Goal: Transaction & Acquisition: Purchase product/service

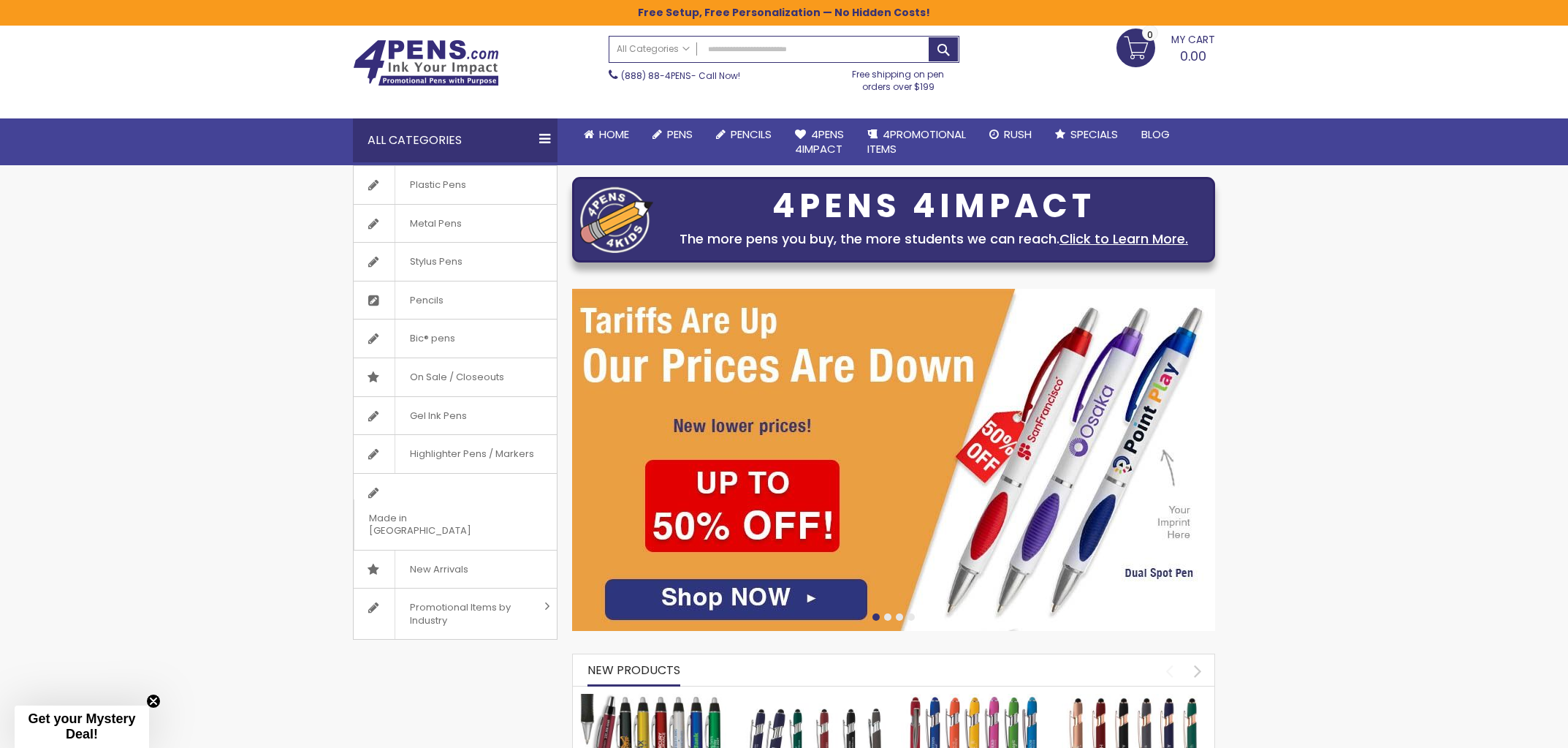
scroll to position [45, 0]
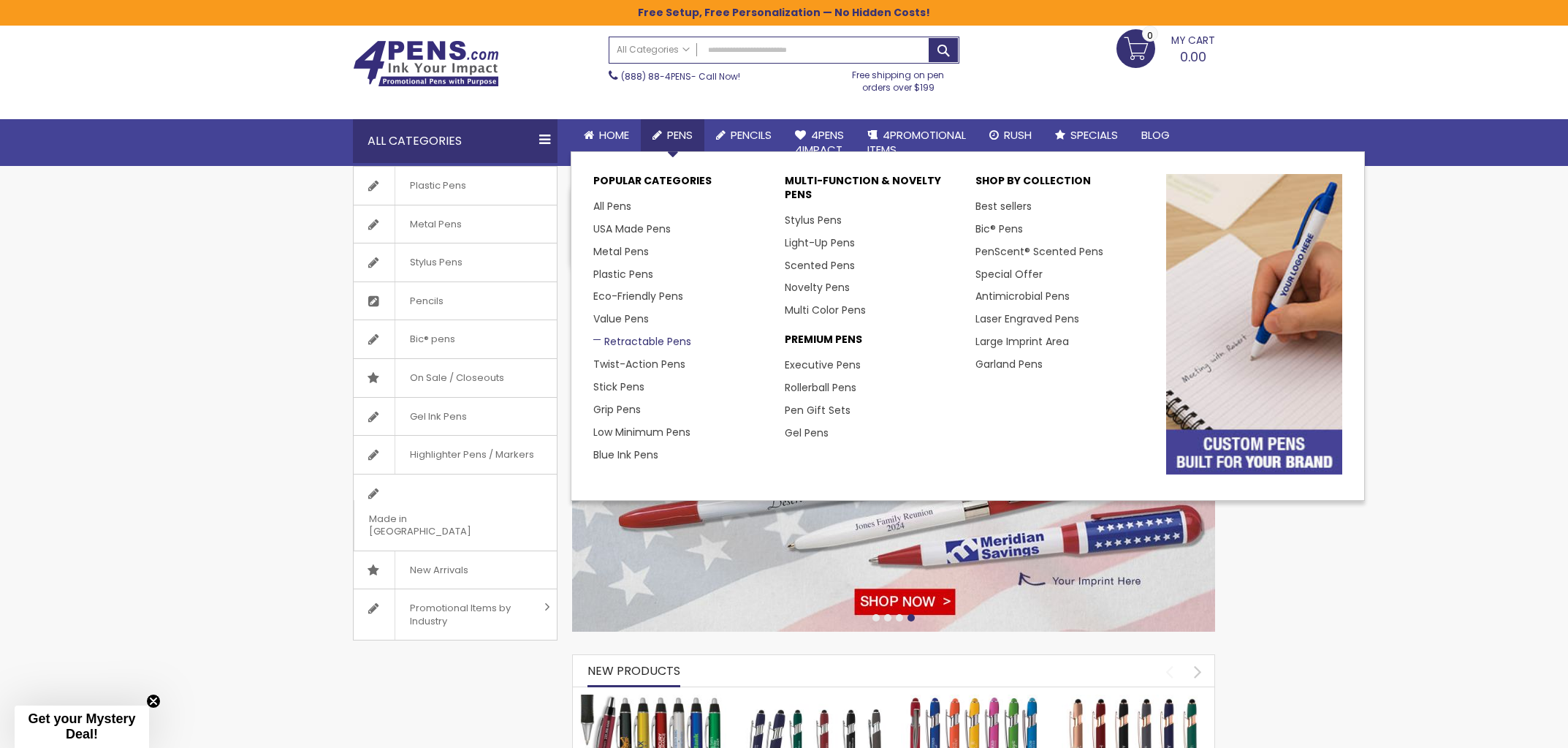
click at [643, 338] on link "Retractable Pens" at bounding box center [643, 341] width 98 height 15
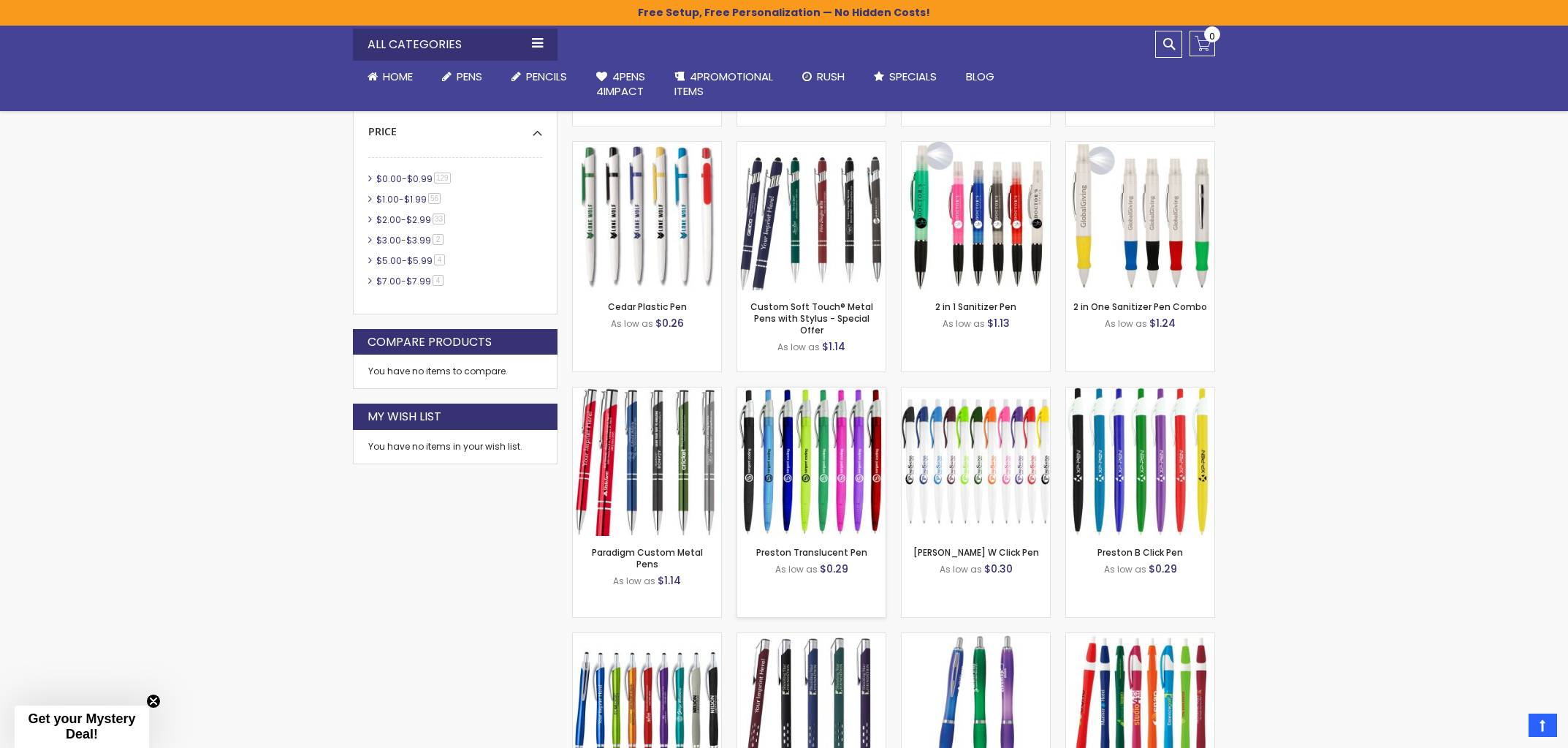
scroll to position [630, 0]
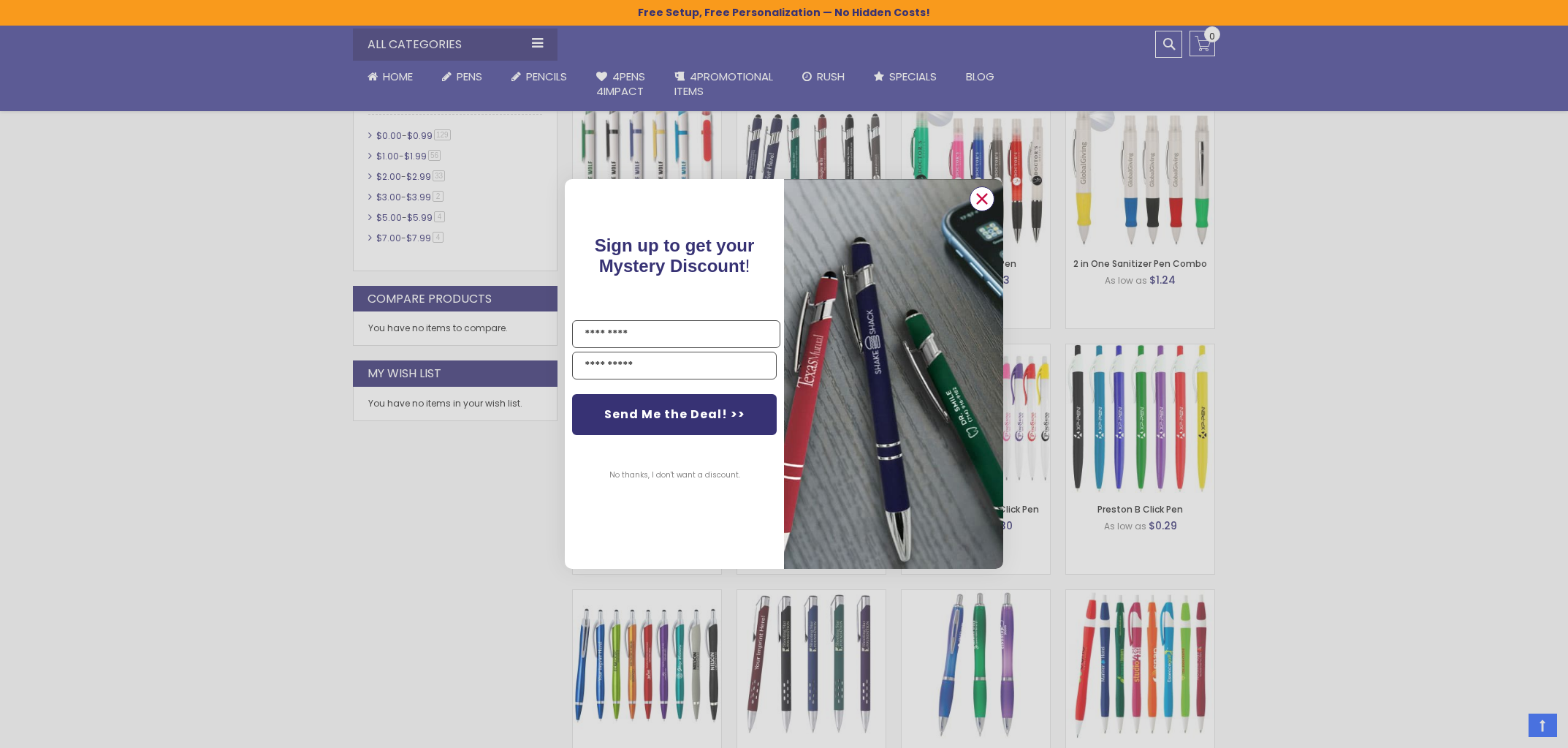
click at [986, 200] on circle "Close dialog" at bounding box center [981, 199] width 22 height 22
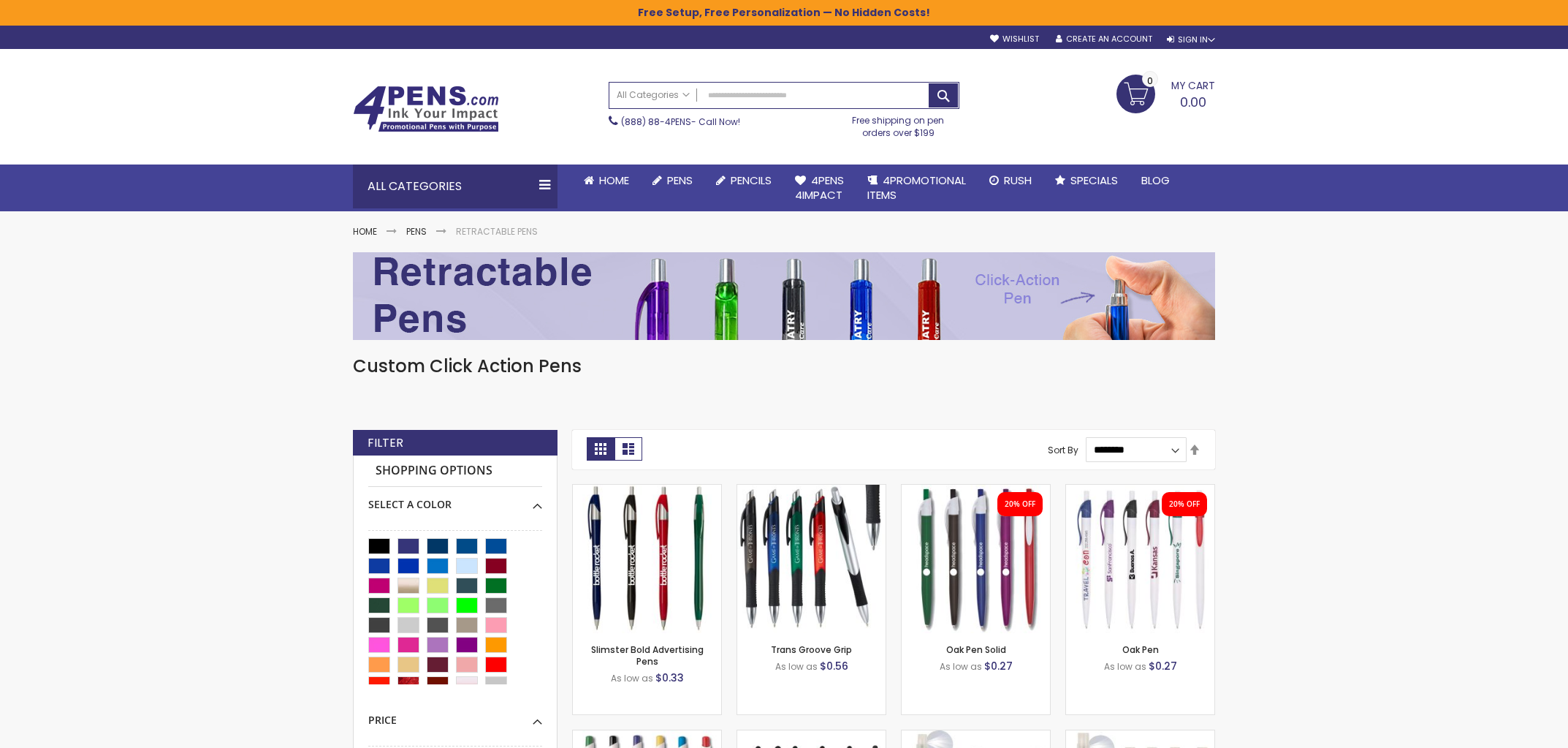
scroll to position [0, 0]
drag, startPoint x: 744, startPoint y: 98, endPoint x: 1567, endPoint y: 646, distance: 988.8
click at [744, 98] on input "Search" at bounding box center [784, 95] width 349 height 25
type input "*****"
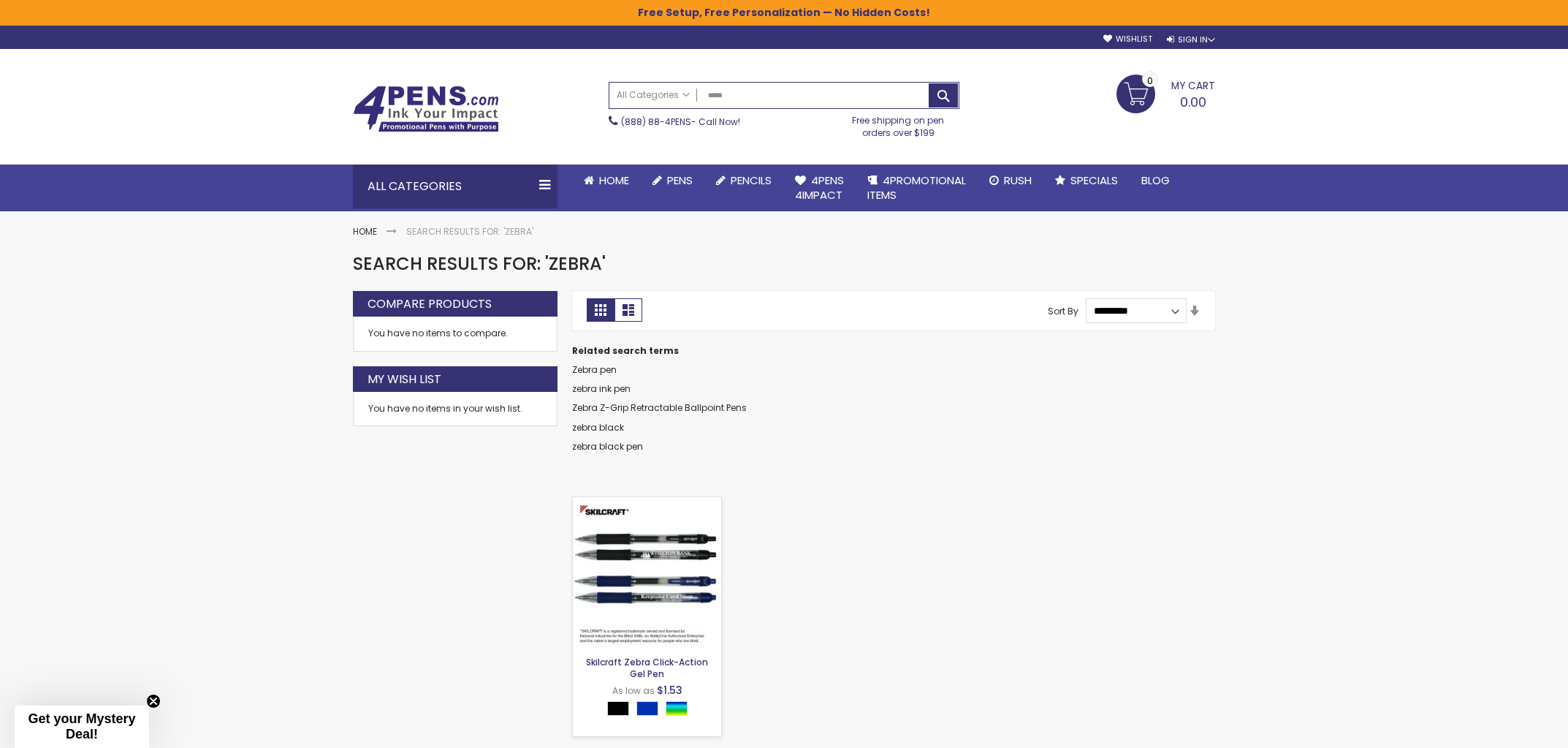
click at [665, 659] on link "Skilcraft Zebra Click-Action Gel Pen" at bounding box center [646, 667] width 122 height 24
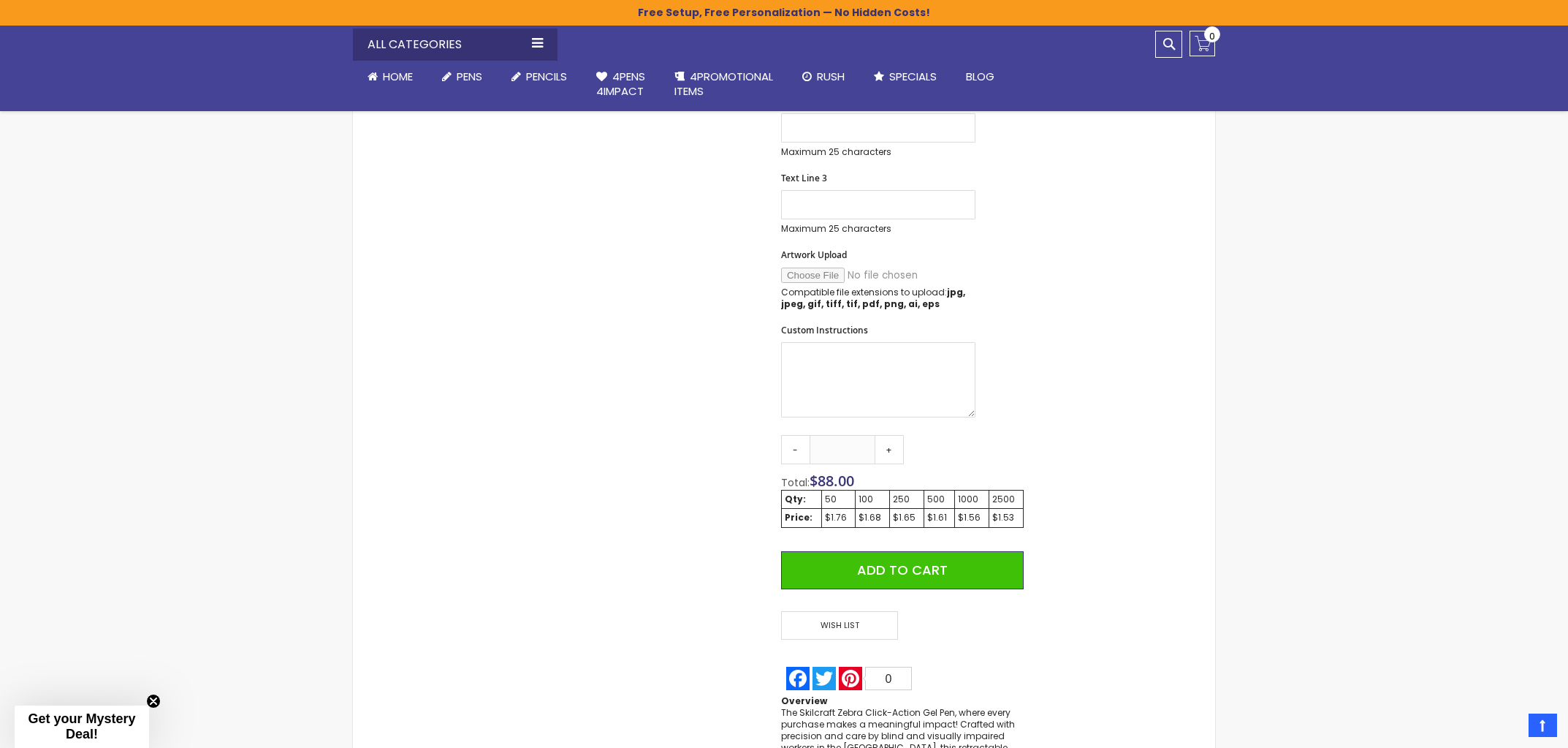
scroll to position [549, 0]
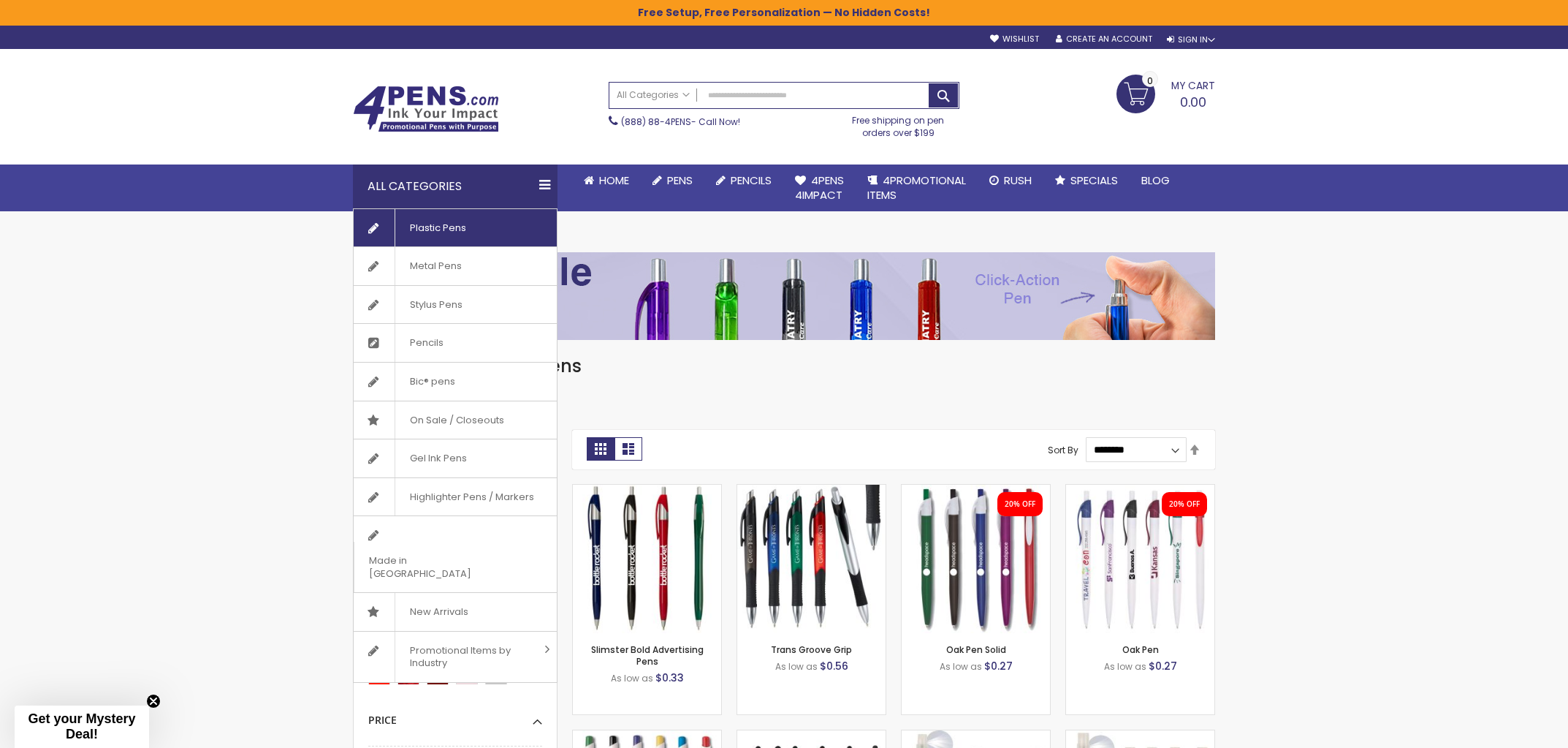
click at [463, 230] on span "Plastic Pens" at bounding box center [438, 228] width 86 height 38
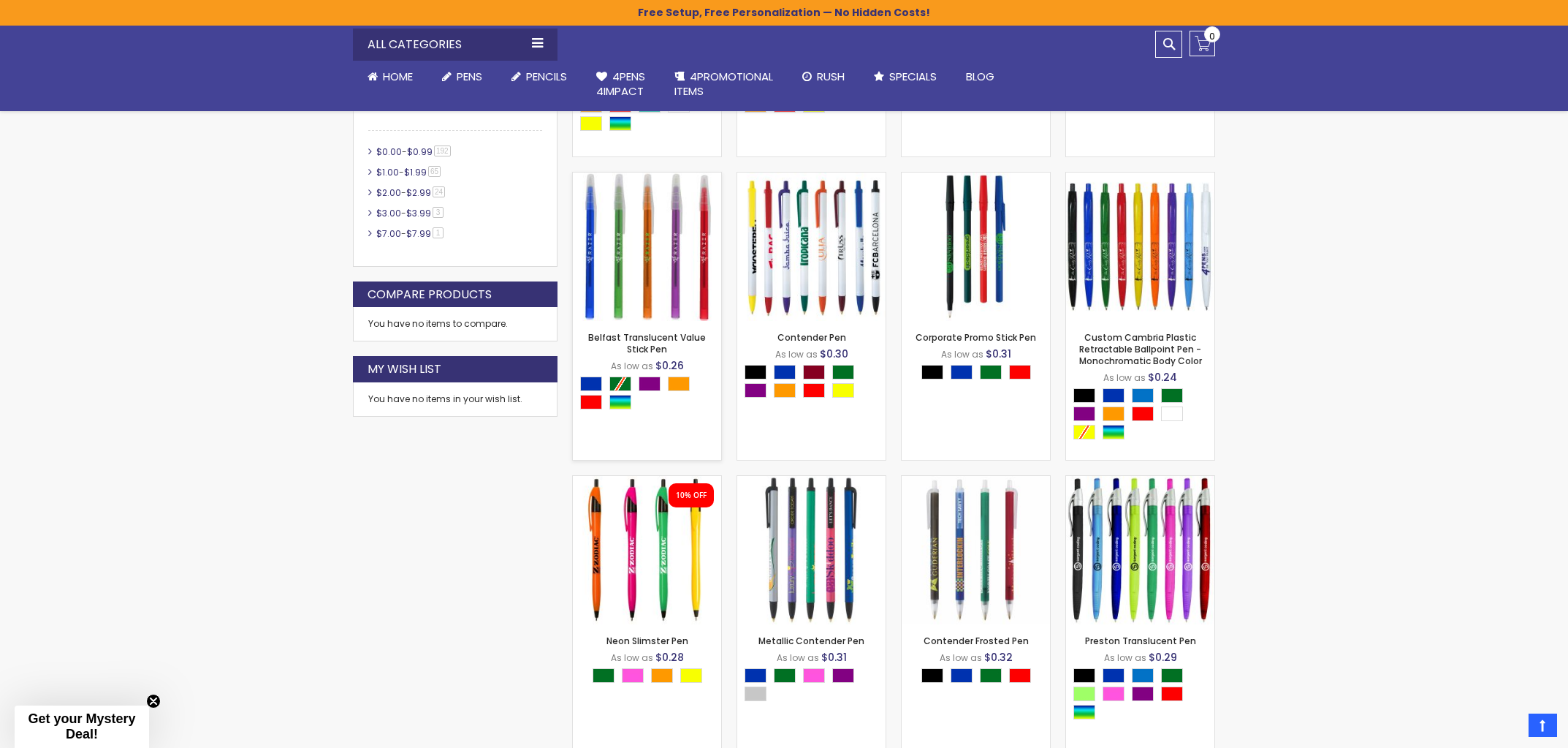
scroll to position [615, 0]
